Goal: Complete application form

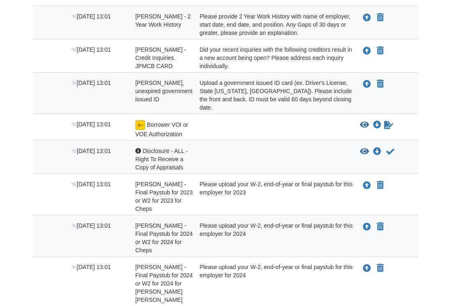
scroll to position [246, 0]
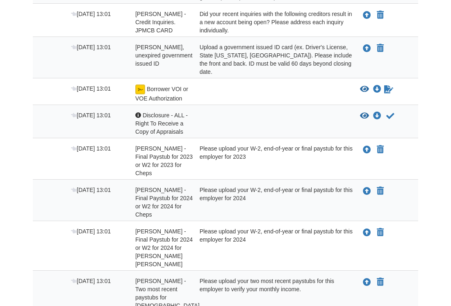
click at [228, 146] on div "Please upload your W-2, end-of-year or final paystub for this employer for 2023" at bounding box center [274, 160] width 161 height 33
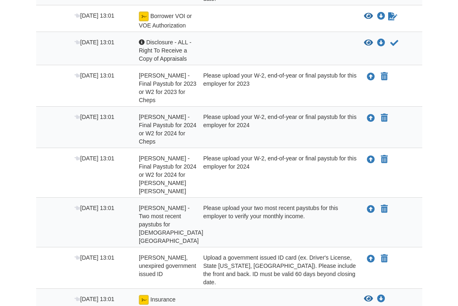
scroll to position [328, 0]
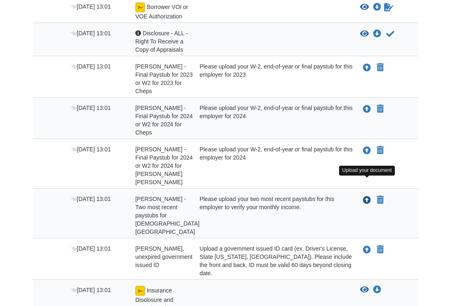
click at [368, 197] on icon "Upload Gary Alvarez-Ruiz - Two most recent paystubs for Baptist Medical Center" at bounding box center [367, 201] width 8 height 8
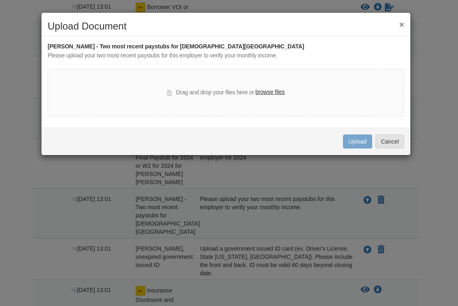
click at [263, 92] on label "browse files" at bounding box center [269, 92] width 29 height 9
click at [0, 0] on input "browse files" at bounding box center [0, 0] width 0 height 0
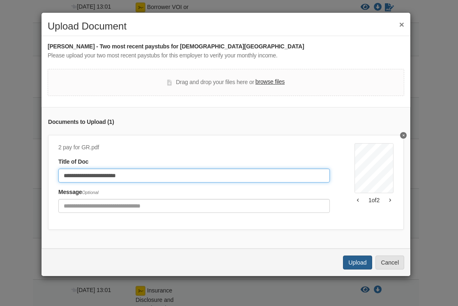
type input "**********"
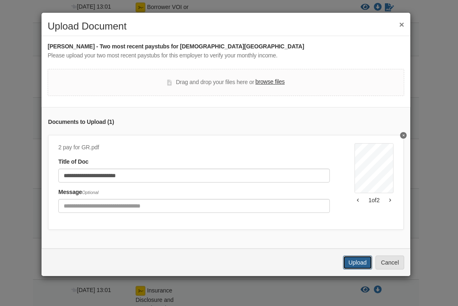
click at [352, 269] on button "Upload" at bounding box center [357, 263] width 29 height 14
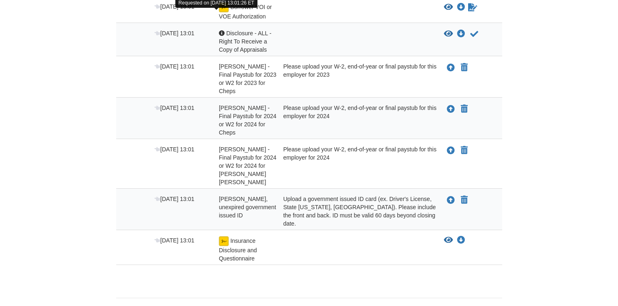
scroll to position [252, 0]
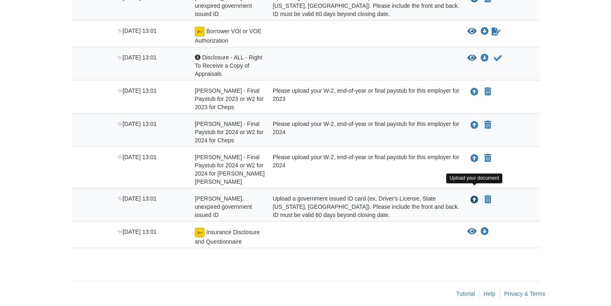
click at [451, 196] on icon "Upload Gary Alvarez-Ruiz - Valid, unexpired government issued ID" at bounding box center [475, 200] width 8 height 8
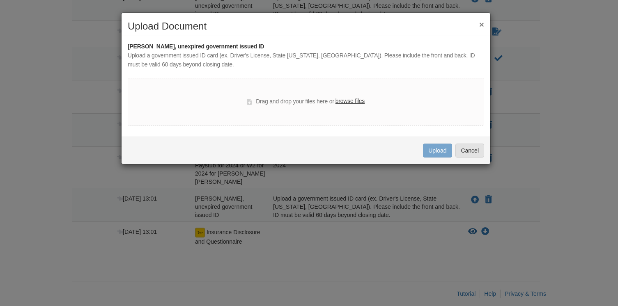
click at [347, 103] on label "browse files" at bounding box center [349, 101] width 29 height 9
click at [0, 0] on input "browse files" at bounding box center [0, 0] width 0 height 0
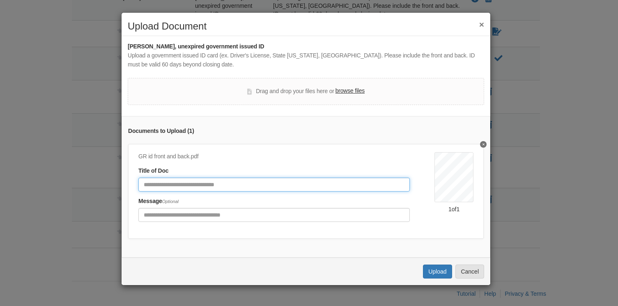
click at [268, 183] on input "Document Title" at bounding box center [273, 185] width 271 height 14
type input "**********"
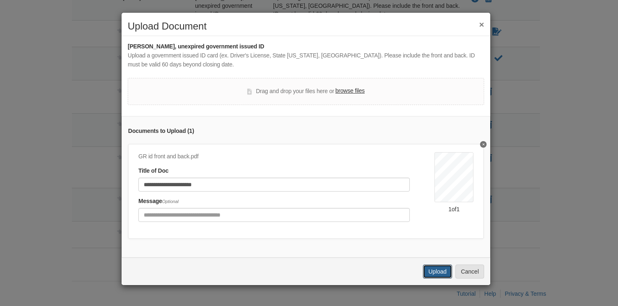
click at [433, 279] on button "Upload" at bounding box center [437, 272] width 29 height 14
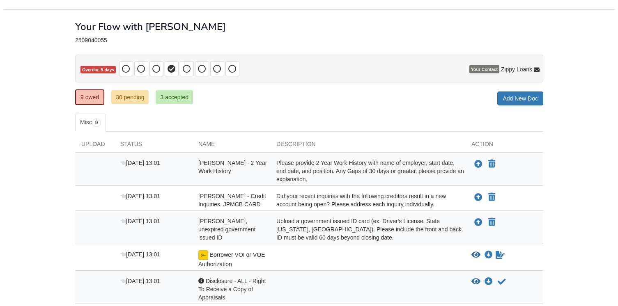
scroll to position [41, 0]
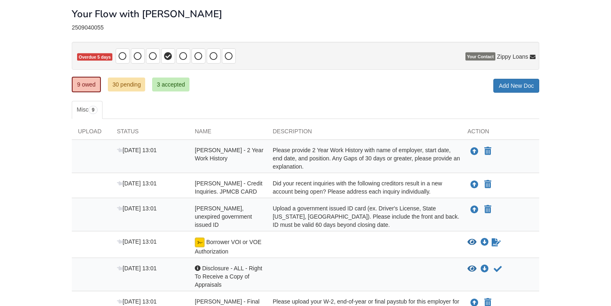
click at [518, 14] on div "Your Flow with [PERSON_NAME]" at bounding box center [306, 7] width 468 height 23
click at [474, 209] on icon "Upload Amancia Ruiz - Valid, unexpired government issued ID" at bounding box center [475, 210] width 8 height 8
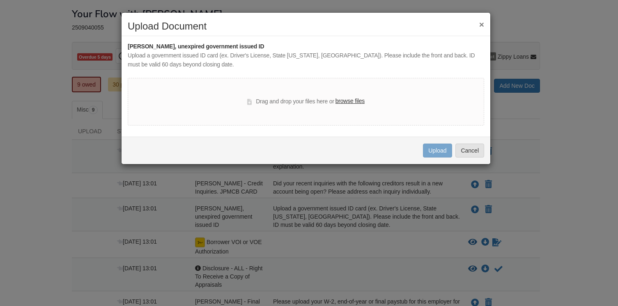
click at [352, 101] on label "browse files" at bounding box center [349, 101] width 29 height 9
click at [0, 0] on input "browse files" at bounding box center [0, 0] width 0 height 0
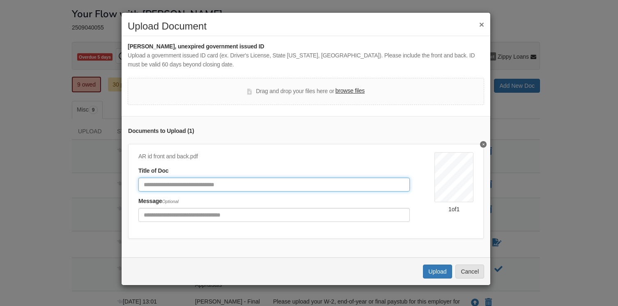
click at [259, 183] on input "Document Title" at bounding box center [273, 185] width 271 height 14
type input "**********"
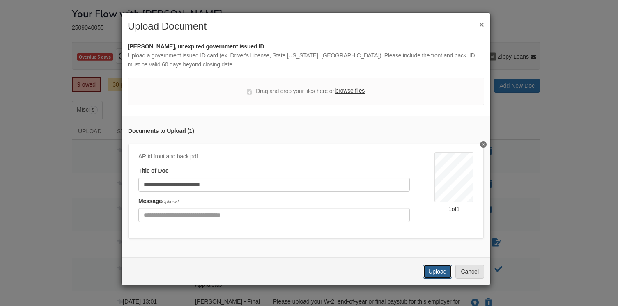
click at [441, 279] on button "Upload" at bounding box center [437, 272] width 29 height 14
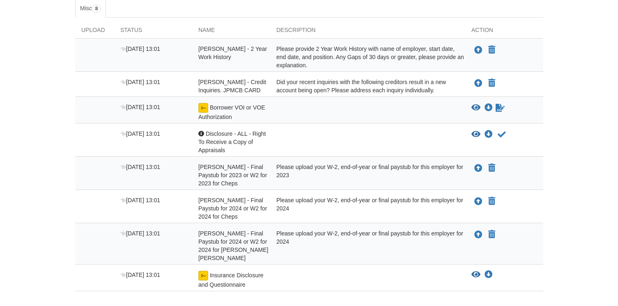
scroll to position [152, 0]
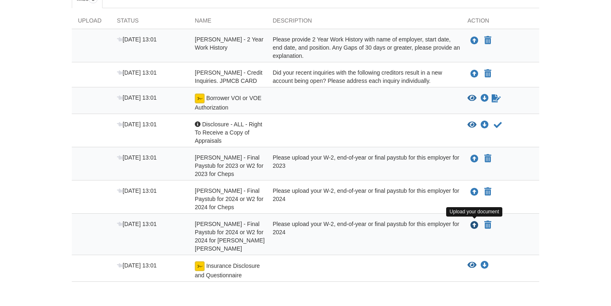
click at [474, 223] on icon "Upload Gary Alvarez-Ruiz - Final Paystub for 2024 or W2 for 2024 for Sams Clum" at bounding box center [475, 226] width 8 height 8
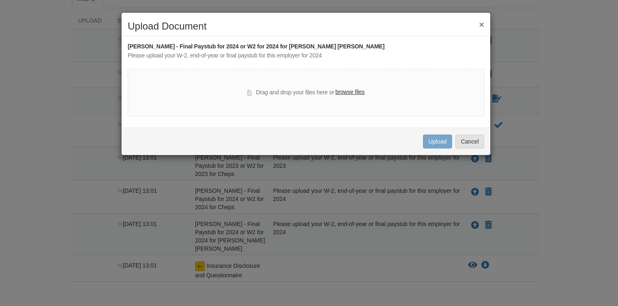
click at [348, 93] on label "browse files" at bounding box center [349, 92] width 29 height 9
click at [0, 0] on input "browse files" at bounding box center [0, 0] width 0 height 0
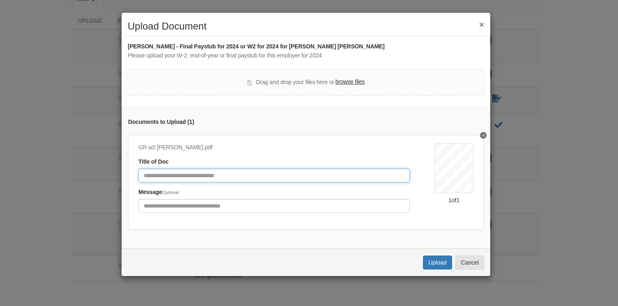
click at [215, 178] on input "Document Title" at bounding box center [273, 176] width 271 height 14
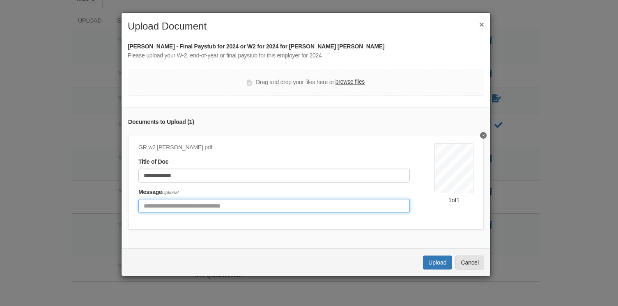
click at [192, 209] on input "Include any comments on this document" at bounding box center [273, 206] width 271 height 14
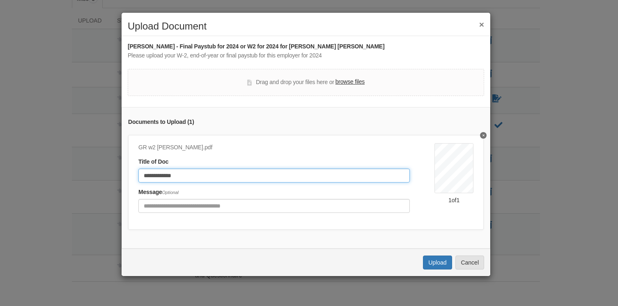
click at [202, 173] on input "**********" at bounding box center [273, 176] width 271 height 14
click at [177, 176] on input "**********" at bounding box center [273, 176] width 271 height 14
type input "**********"
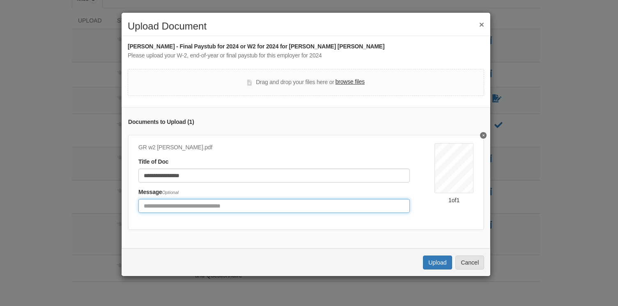
click at [192, 205] on input "Include any comments on this document" at bounding box center [273, 206] width 271 height 14
type input "**********"
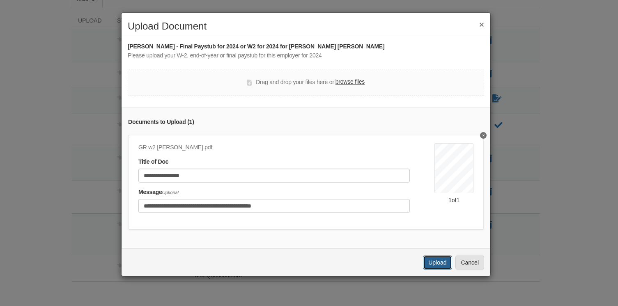
click at [430, 265] on button "Upload" at bounding box center [437, 263] width 29 height 14
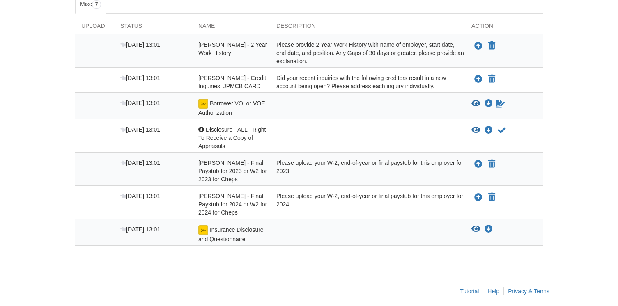
scroll to position [146, 0]
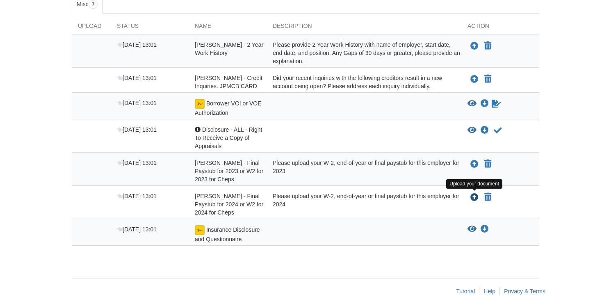
click at [475, 195] on icon "Upload Gary Alvarez-Ruiz - Final Paystub for 2024 or W2 for 2024 for Cheps" at bounding box center [475, 198] width 8 height 8
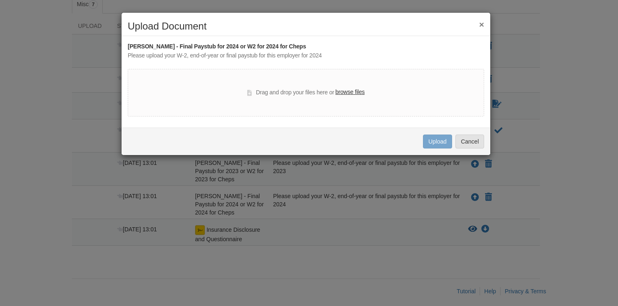
click at [346, 93] on label "browse files" at bounding box center [349, 92] width 29 height 9
click at [0, 0] on input "browse files" at bounding box center [0, 0] width 0 height 0
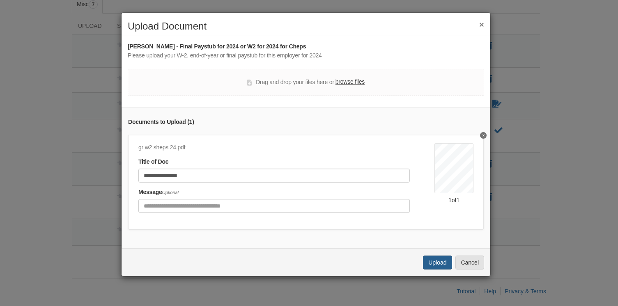
type input "**********"
click at [438, 267] on button "Upload" at bounding box center [437, 263] width 29 height 14
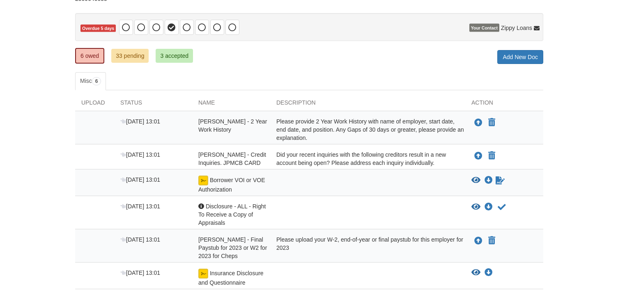
scroll to position [119, 0]
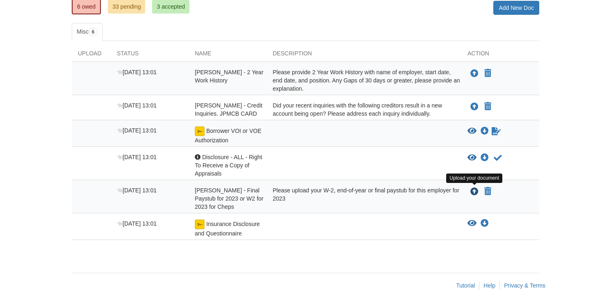
click at [474, 189] on icon "Upload Gary Alvarez-Ruiz - Final Paystub for 2023 or W2 for 2023 for Cheps" at bounding box center [475, 192] width 8 height 8
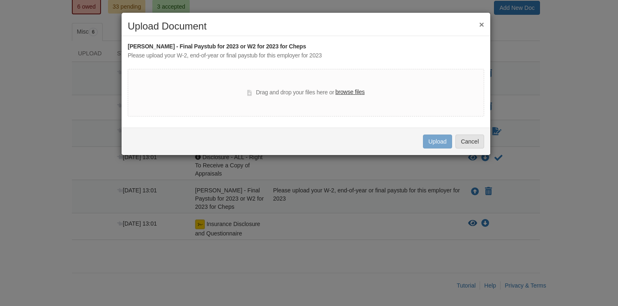
click at [343, 92] on label "browse files" at bounding box center [349, 92] width 29 height 9
click at [0, 0] on input "browse files" at bounding box center [0, 0] width 0 height 0
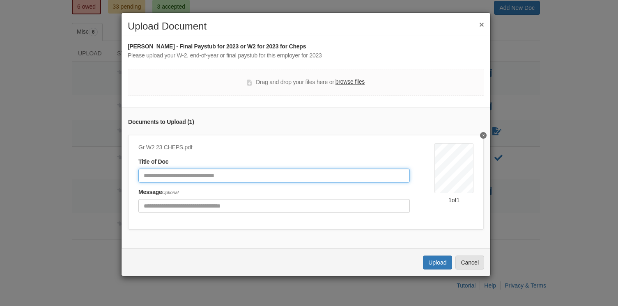
click at [202, 171] on input "Document Title" at bounding box center [273, 176] width 271 height 14
click at [215, 177] on input "**********" at bounding box center [273, 176] width 271 height 14
type input "**********"
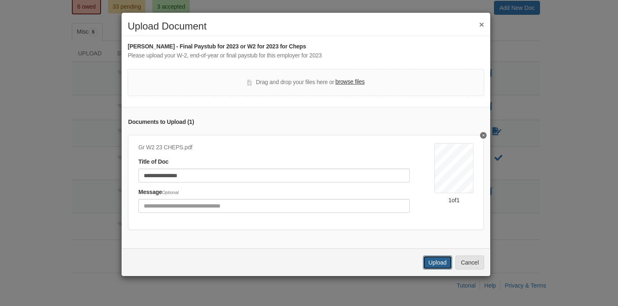
click at [437, 269] on button "Upload" at bounding box center [437, 263] width 29 height 14
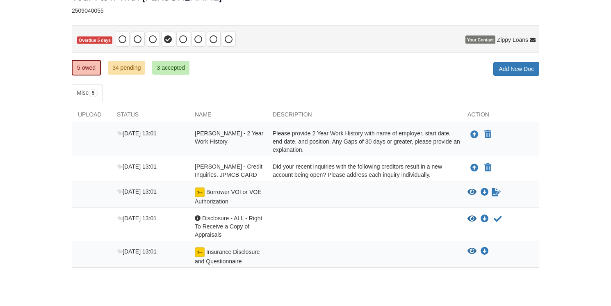
scroll to position [45, 0]
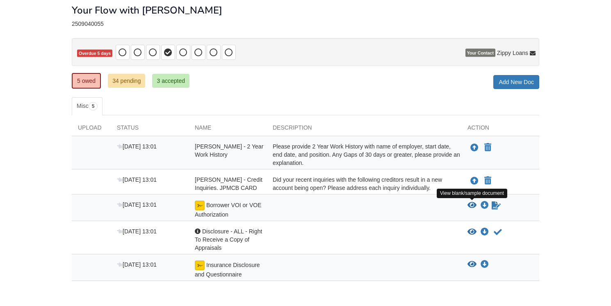
click at [472, 203] on icon "View Borrower VOI or VOE Authorization" at bounding box center [472, 205] width 9 height 8
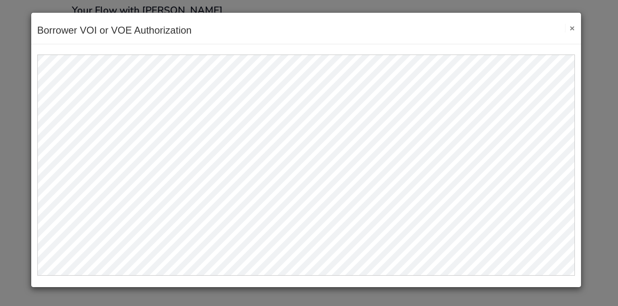
click at [572, 25] on button "×" at bounding box center [569, 28] width 9 height 9
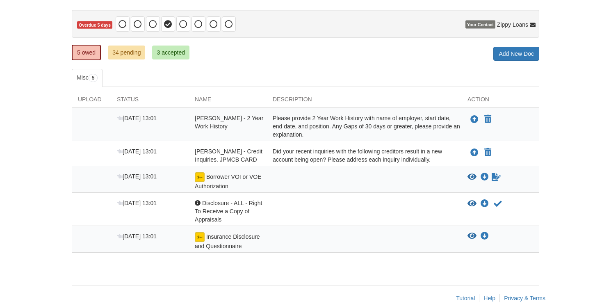
scroll to position [86, 0]
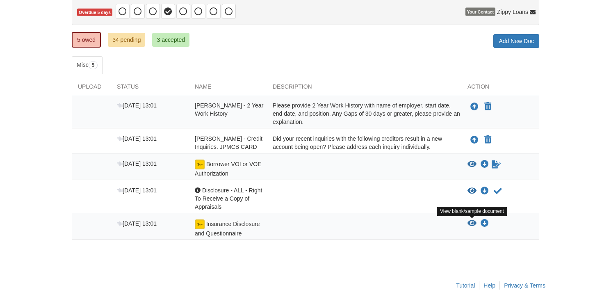
click at [471, 222] on icon "View Insurance Disclosure and Questionnaire" at bounding box center [472, 224] width 9 height 8
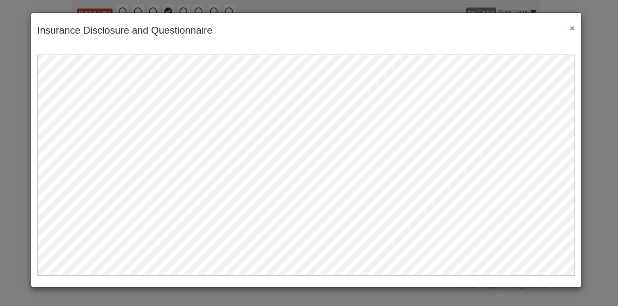
click at [571, 27] on button "×" at bounding box center [569, 28] width 9 height 9
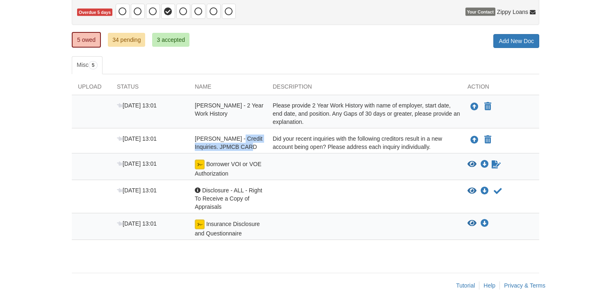
drag, startPoint x: 257, startPoint y: 144, endPoint x: 236, endPoint y: 137, distance: 23.0
click at [236, 137] on div "[PERSON_NAME] - Credit Inquiries. JPMCB CARD" at bounding box center [228, 143] width 78 height 16
copy span "Credit Inquiries. JPMCB CARD"
click at [552, 114] on body "amanciaruiz@gmail.com Logout" at bounding box center [305, 110] width 611 height 392
click at [119, 43] on link "34 pending" at bounding box center [126, 40] width 37 height 14
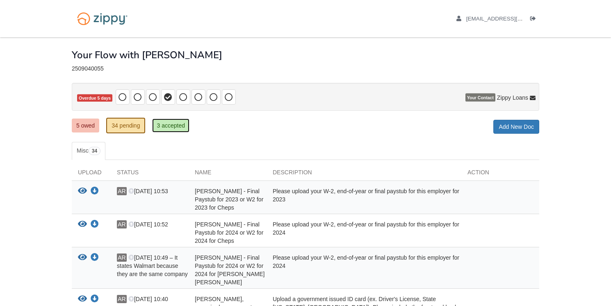
click at [176, 121] on link "3 accepted" at bounding box center [170, 126] width 37 height 14
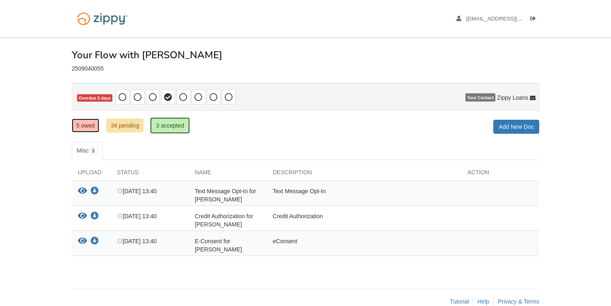
click at [86, 124] on link "5 owed" at bounding box center [85, 126] width 27 height 14
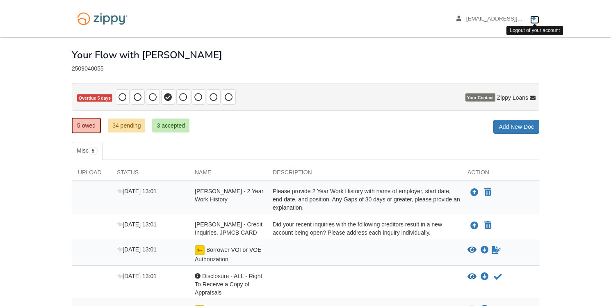
click at [535, 18] on icon "Log out" at bounding box center [534, 19] width 6 height 6
